Goal: Information Seeking & Learning: Learn about a topic

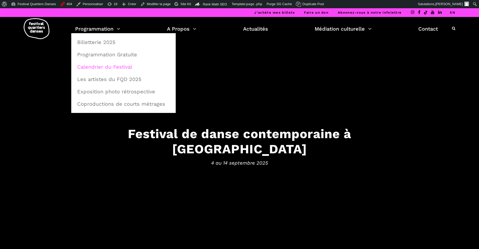
click at [115, 66] on link "Calendrier du Festival" at bounding box center [123, 67] width 99 height 12
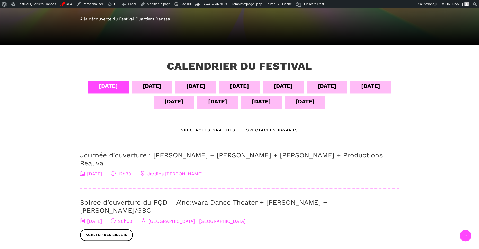
scroll to position [87, 0]
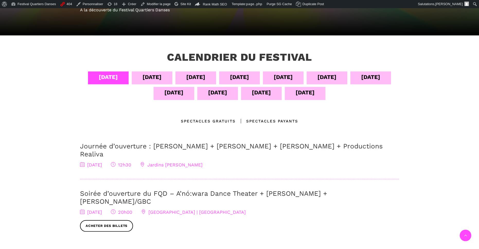
click at [117, 77] on div "04 sept" at bounding box center [108, 77] width 41 height 13
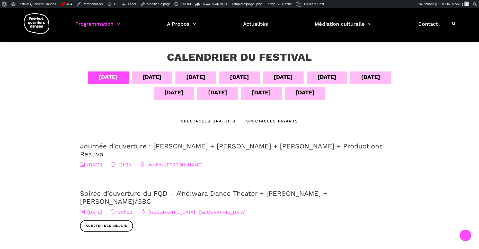
click at [142, 79] on div "05 sept" at bounding box center [151, 77] width 19 height 9
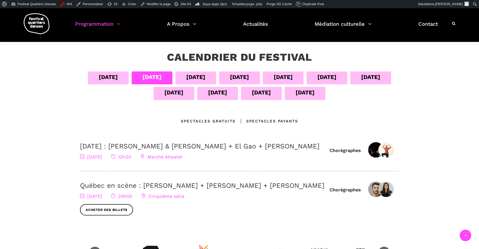
click at [186, 78] on div "[DATE]" at bounding box center [195, 77] width 19 height 9
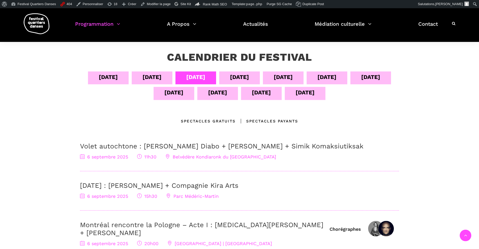
click at [230, 76] on div "[DATE]" at bounding box center [239, 77] width 19 height 9
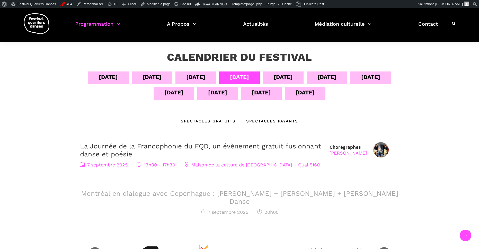
click at [288, 78] on div "[DATE]" at bounding box center [283, 77] width 19 height 9
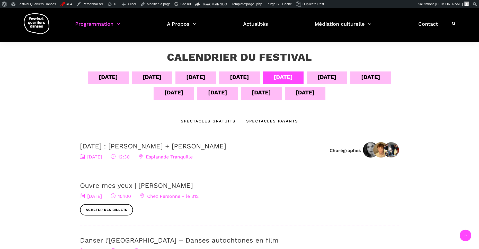
click at [334, 79] on div "[DATE]" at bounding box center [326, 77] width 19 height 9
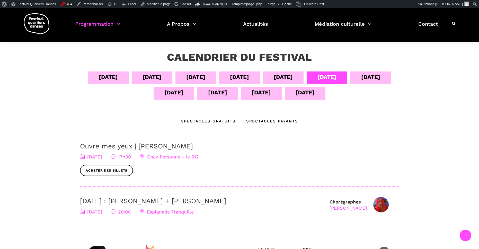
click at [368, 79] on div "[DATE]" at bounding box center [370, 77] width 19 height 9
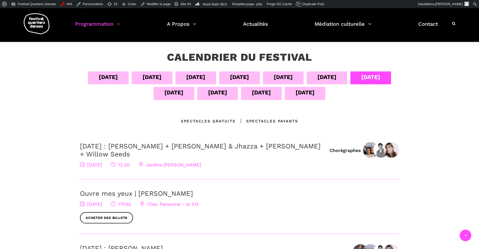
click at [167, 93] on div "[DATE]" at bounding box center [173, 92] width 19 height 9
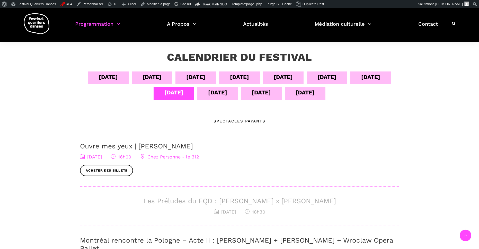
click at [220, 95] on div "[DATE]" at bounding box center [217, 92] width 19 height 9
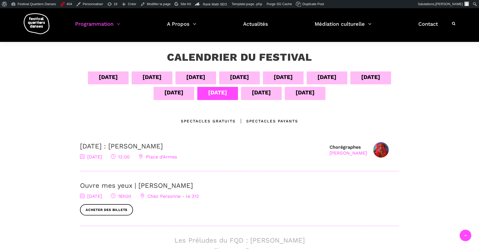
click at [257, 97] on div "[DATE]" at bounding box center [261, 93] width 41 height 13
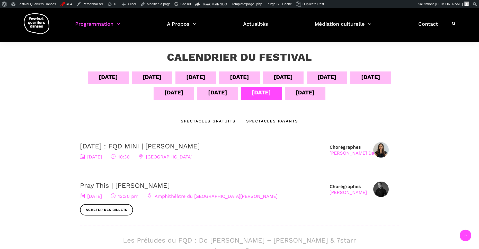
click at [299, 93] on div "[DATE]" at bounding box center [304, 92] width 19 height 9
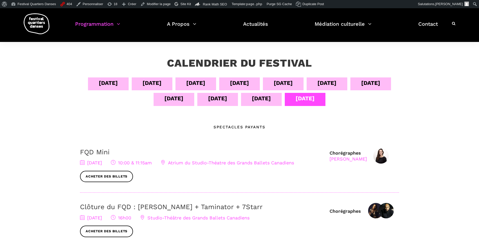
scroll to position [0, 0]
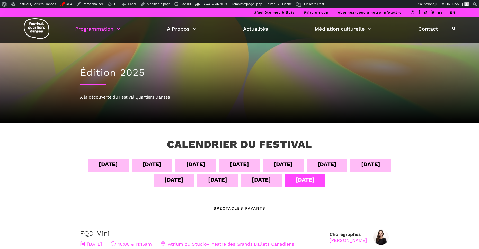
click at [453, 13] on link "EN" at bounding box center [452, 13] width 5 height 4
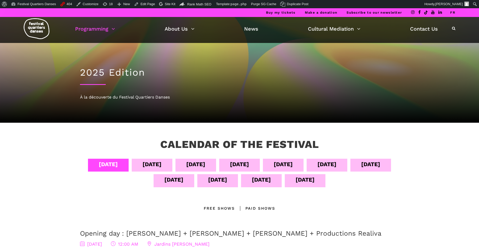
click at [118, 165] on div "Sept 04" at bounding box center [108, 164] width 19 height 9
click at [161, 163] on div "[DATE]" at bounding box center [151, 164] width 19 height 9
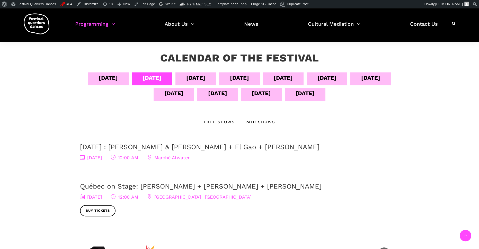
scroll to position [87, 0]
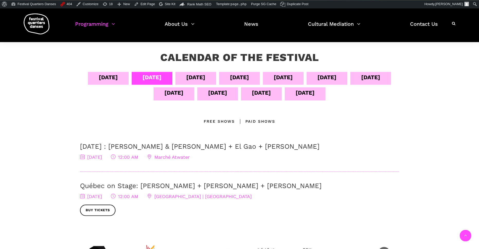
click at [205, 78] on div "[DATE]" at bounding box center [195, 77] width 19 height 9
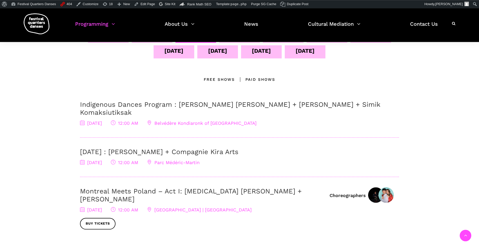
scroll to position [102, 0]
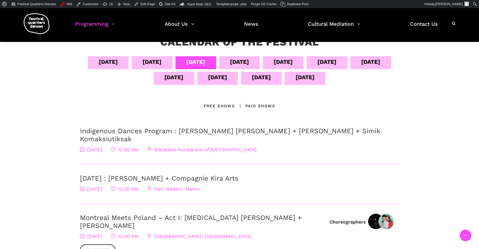
click at [205, 64] on div "Sept 06" at bounding box center [195, 61] width 19 height 9
click at [249, 65] on div "Sept 07" at bounding box center [239, 61] width 19 height 9
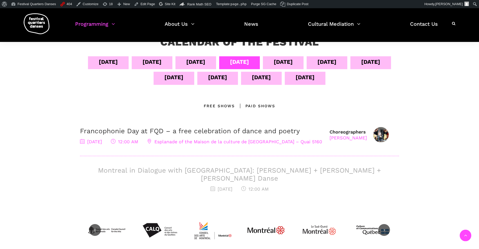
click at [336, 65] on div "Sept 09" at bounding box center [326, 61] width 19 height 9
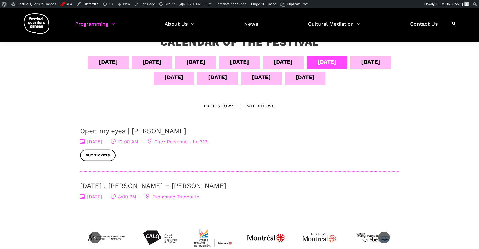
scroll to position [0, 0]
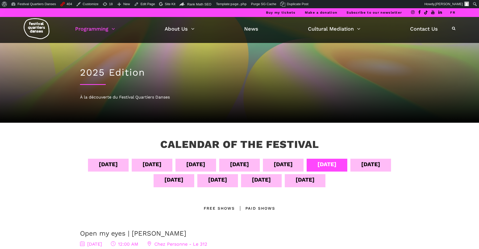
click at [453, 13] on link "FR" at bounding box center [452, 13] width 5 height 4
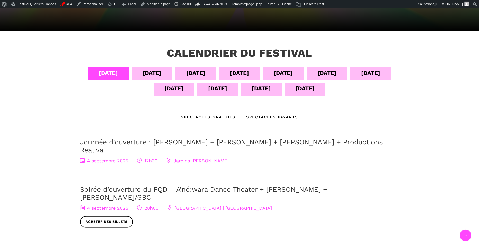
scroll to position [101, 0]
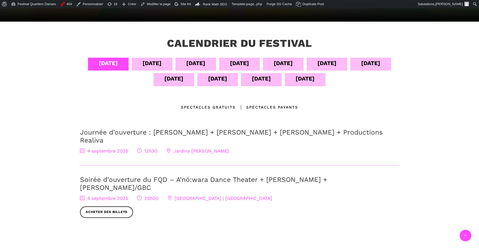
click at [174, 82] on div "[DATE]" at bounding box center [173, 78] width 19 height 9
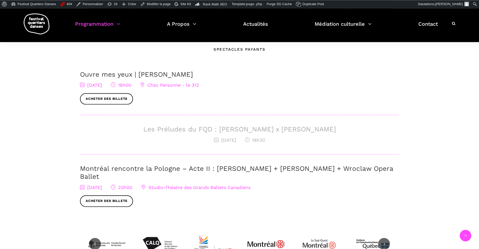
scroll to position [162, 0]
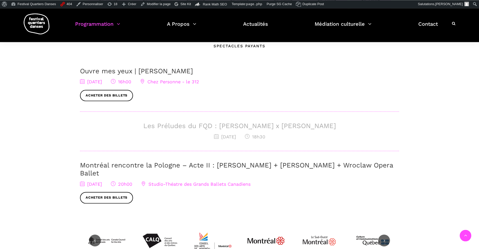
click at [211, 125] on h3 "Les Préludes du FQD : [PERSON_NAME] x [PERSON_NAME]" at bounding box center [239, 126] width 319 height 8
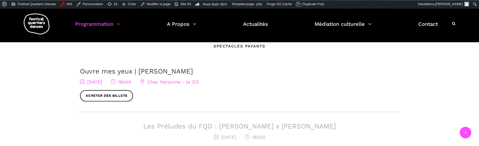
click at [184, 127] on h3 "Les Préludes du FQD : [PERSON_NAME] x [PERSON_NAME]" at bounding box center [239, 126] width 319 height 8
click at [102, 83] on span "[DATE]" at bounding box center [91, 81] width 22 height 5
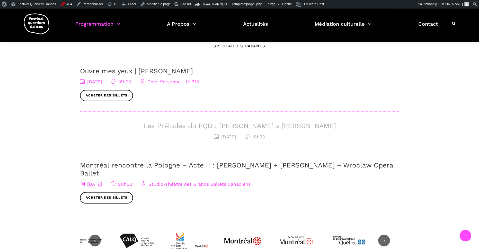
drag, startPoint x: 335, startPoint y: 130, endPoint x: 146, endPoint y: 123, distance: 189.1
click at [146, 123] on h3 "Les Préludes du FQD : [PERSON_NAME] x [PERSON_NAME]" at bounding box center [239, 126] width 319 height 8
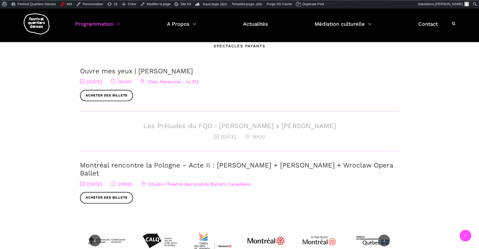
copy h3 "Les Préludes du FQD : Elahe Moonesi x Janelle Hacault"
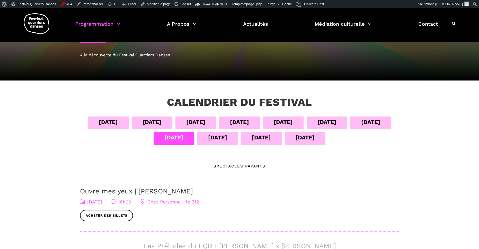
scroll to position [41, 0]
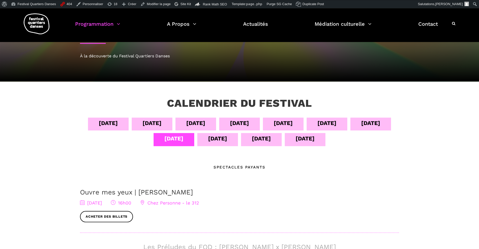
click at [211, 137] on div "12 sept" at bounding box center [217, 138] width 19 height 9
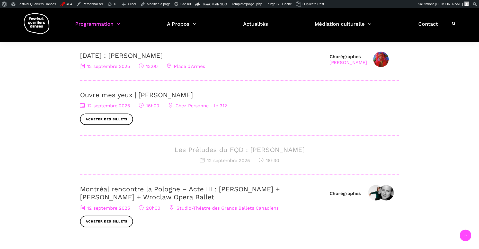
scroll to position [184, 0]
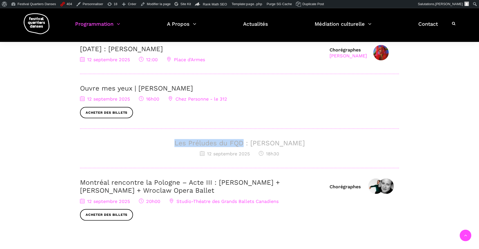
drag, startPoint x: 170, startPoint y: 145, endPoint x: 239, endPoint y: 145, distance: 69.2
click at [239, 145] on h3 "Les Préludes du FQD : Nicholas Bellefleur" at bounding box center [239, 143] width 319 height 8
click at [40, 126] on div "Calendrier du festival 04 sept 05 sept 06 sept 07 sept 08 sept 09 sept 10 sept …" at bounding box center [239, 115] width 479 height 354
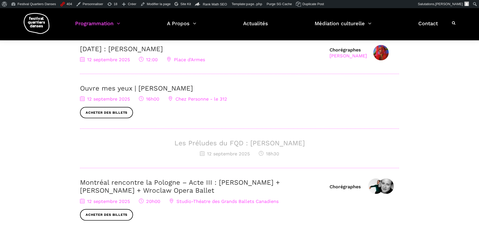
scroll to position [0, 0]
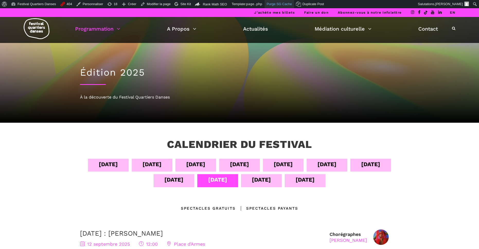
click at [282, 5] on link "Purge SG Cache" at bounding box center [279, 4] width 29 height 8
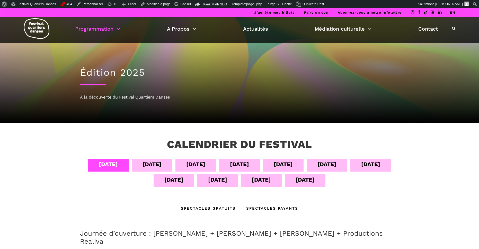
click at [454, 14] on link "EN" at bounding box center [452, 13] width 5 height 4
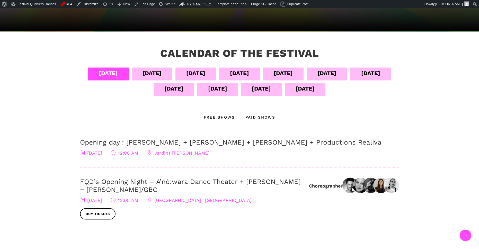
scroll to position [96, 0]
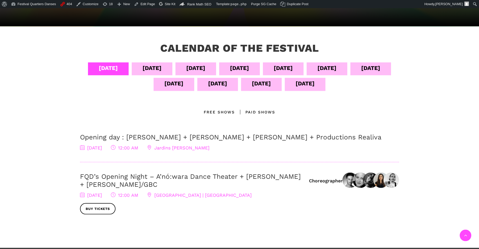
click at [249, 65] on div "[DATE]" at bounding box center [239, 68] width 19 height 9
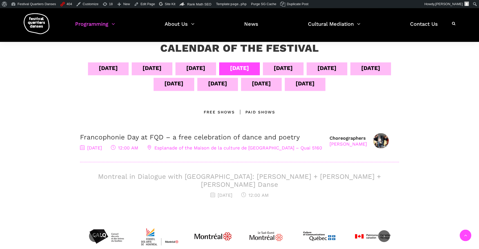
click at [228, 81] on div "Sept 12" at bounding box center [217, 84] width 41 height 13
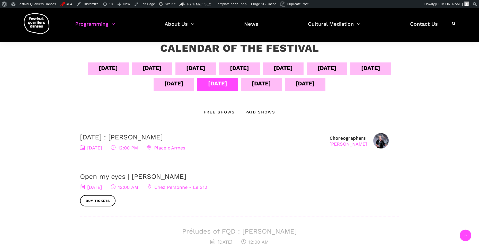
click at [161, 70] on div "[DATE]" at bounding box center [151, 68] width 19 height 9
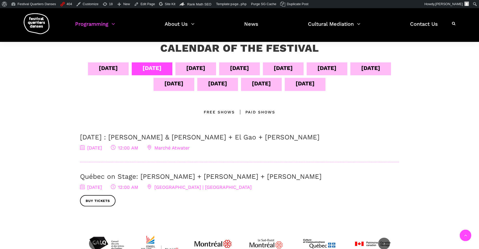
click at [118, 70] on div "[DATE]" at bounding box center [108, 68] width 19 height 9
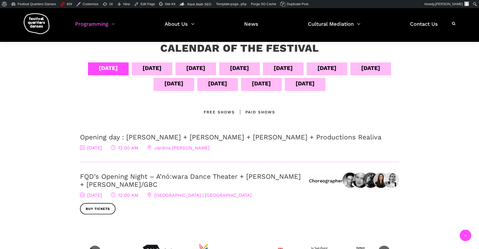
click at [344, 70] on div "[DATE]" at bounding box center [326, 68] width 41 height 13
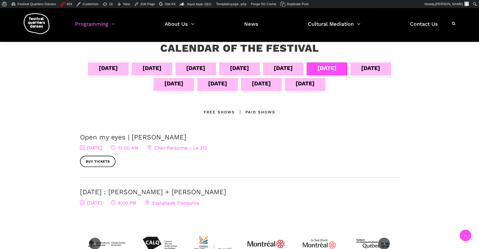
click at [293, 68] on div "[DATE]" at bounding box center [283, 68] width 19 height 9
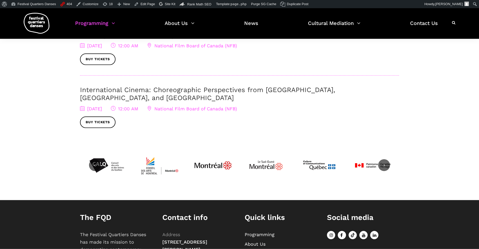
scroll to position [0, 0]
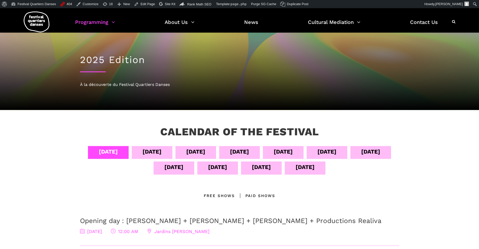
scroll to position [8, 0]
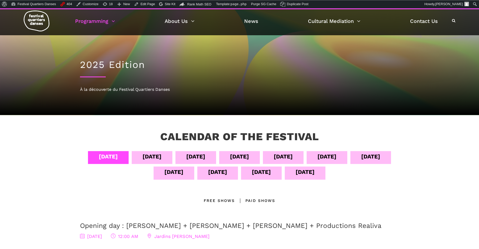
click at [249, 158] on div "[DATE]" at bounding box center [239, 156] width 19 height 9
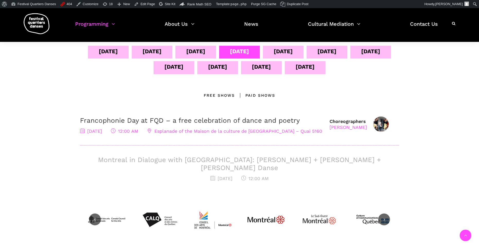
scroll to position [116, 0]
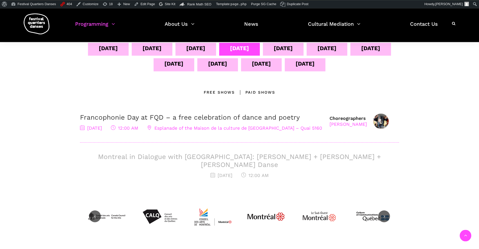
click at [293, 44] on div "[DATE]" at bounding box center [283, 48] width 19 height 9
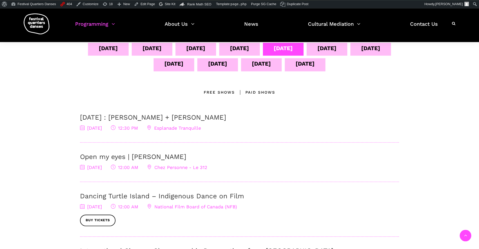
click at [249, 48] on div "[DATE]" at bounding box center [239, 48] width 19 height 9
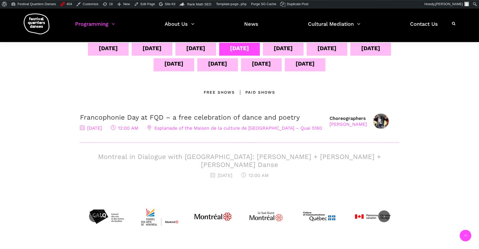
click at [205, 48] on div "[DATE]" at bounding box center [195, 48] width 19 height 9
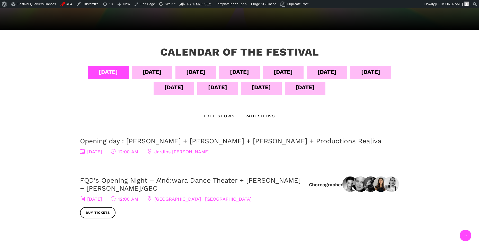
scroll to position [93, 0]
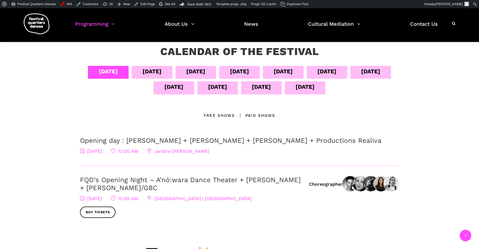
click at [118, 71] on div "[DATE]" at bounding box center [108, 71] width 19 height 9
click at [161, 73] on div "[DATE]" at bounding box center [151, 71] width 19 height 9
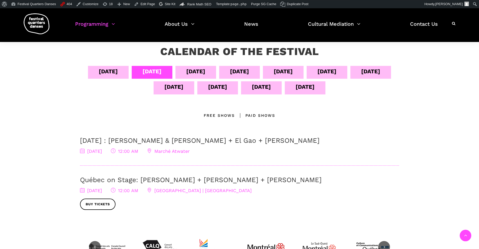
click at [205, 71] on div "[DATE]" at bounding box center [195, 71] width 19 height 9
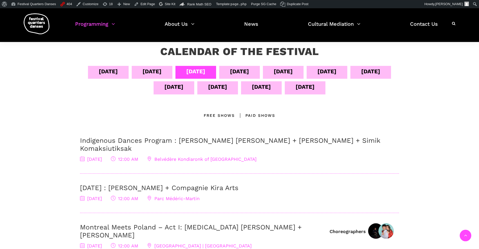
click at [260, 75] on div "[DATE]" at bounding box center [239, 72] width 41 height 13
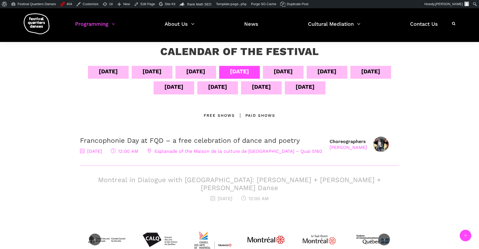
click at [293, 71] on div "[DATE]" at bounding box center [283, 71] width 19 height 9
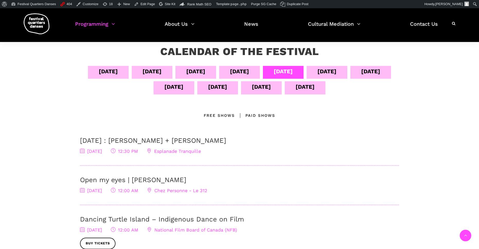
click at [336, 71] on div "[DATE]" at bounding box center [326, 71] width 19 height 9
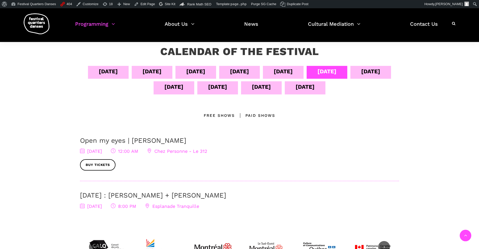
click at [361, 76] on div "[DATE]" at bounding box center [370, 71] width 19 height 9
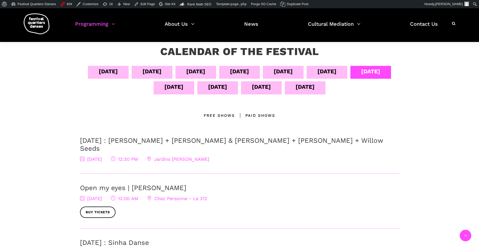
click at [183, 88] on div "[DATE]" at bounding box center [173, 86] width 19 height 9
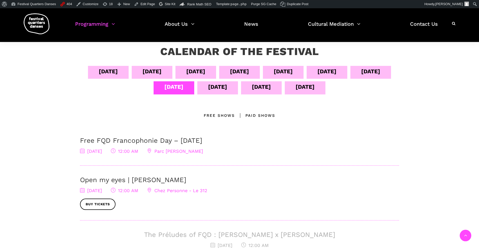
click at [227, 88] on div "[DATE]" at bounding box center [217, 86] width 19 height 9
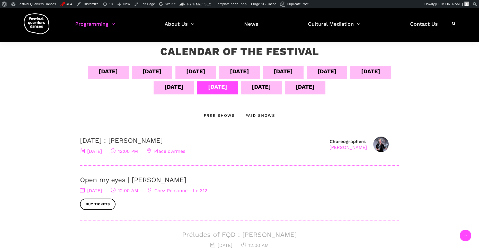
click at [271, 88] on div "[DATE]" at bounding box center [261, 86] width 19 height 9
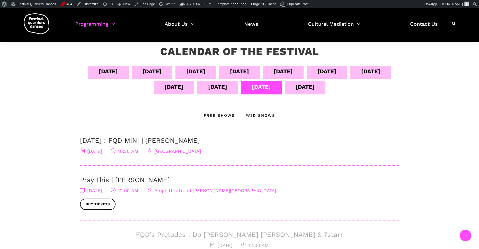
click at [314, 90] on div "[DATE]" at bounding box center [304, 86] width 19 height 9
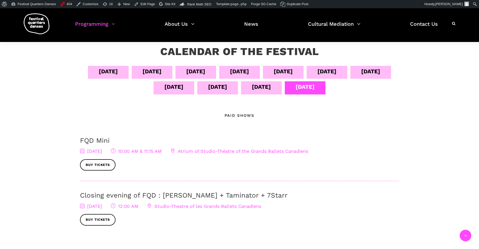
scroll to position [0, 0]
